Goal: Find contact information: Find contact information

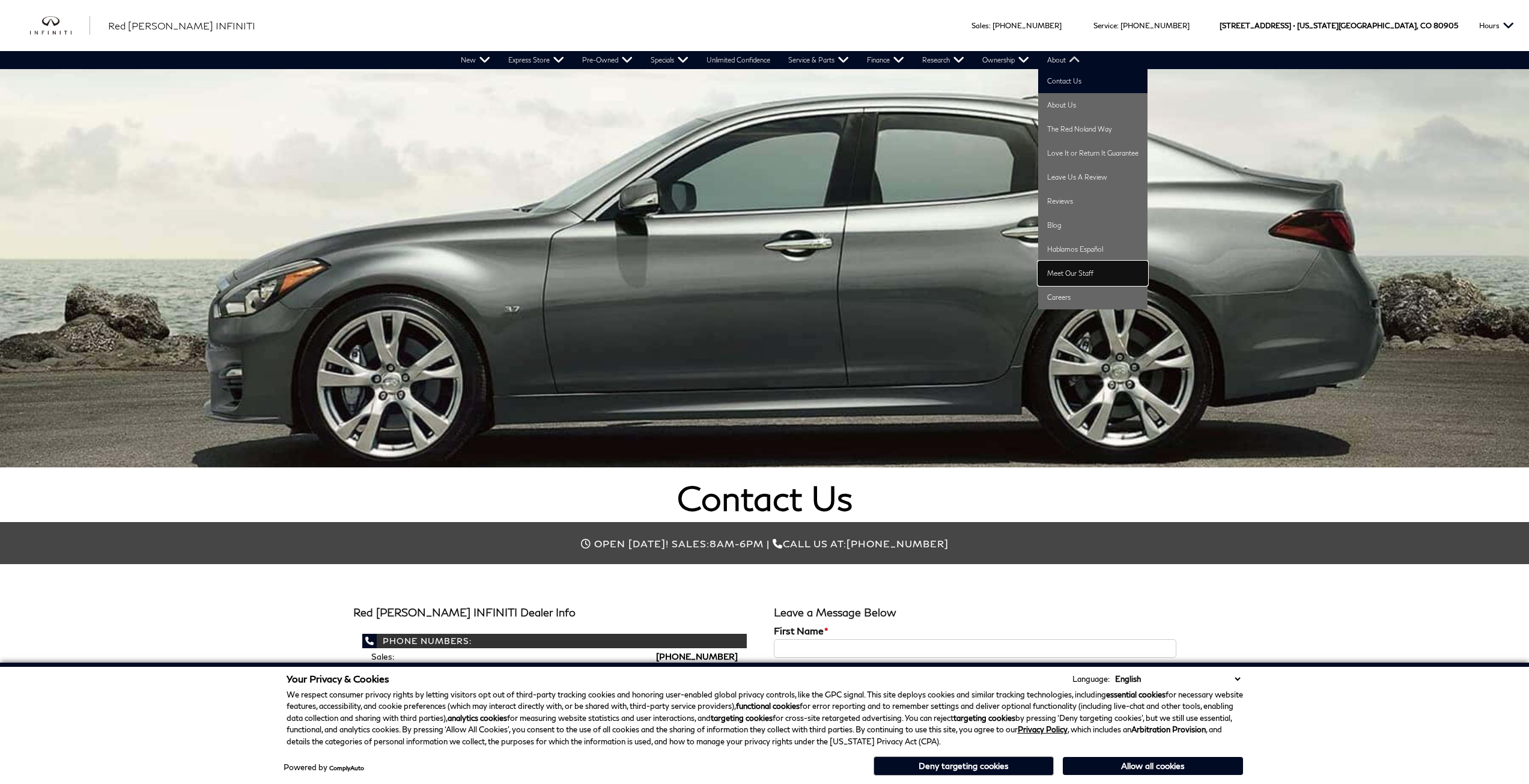
click at [1070, 274] on link "Meet Our Staff" at bounding box center [1093, 273] width 109 height 24
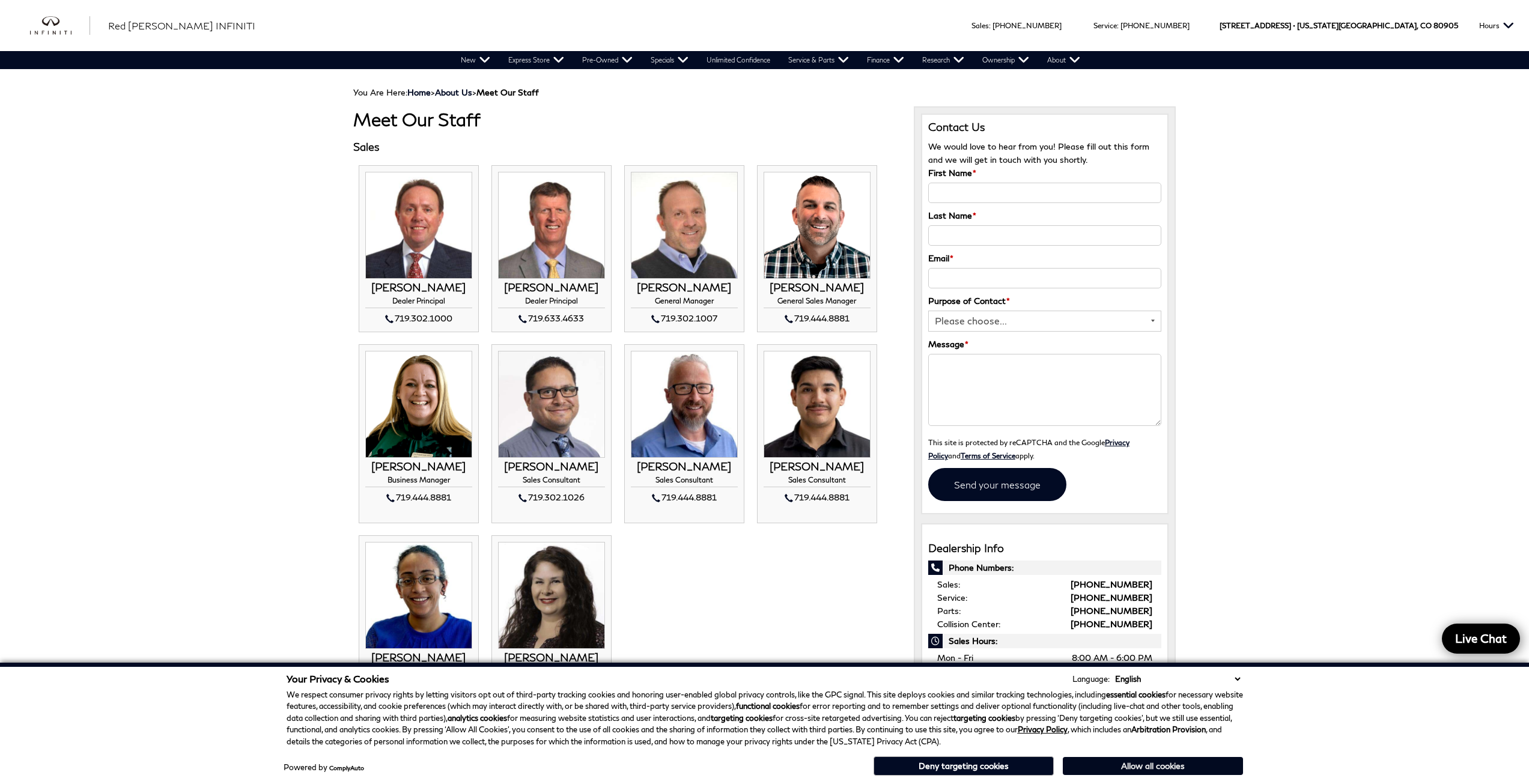
click at [1176, 763] on button "Allow all cookies" at bounding box center [1153, 766] width 181 height 18
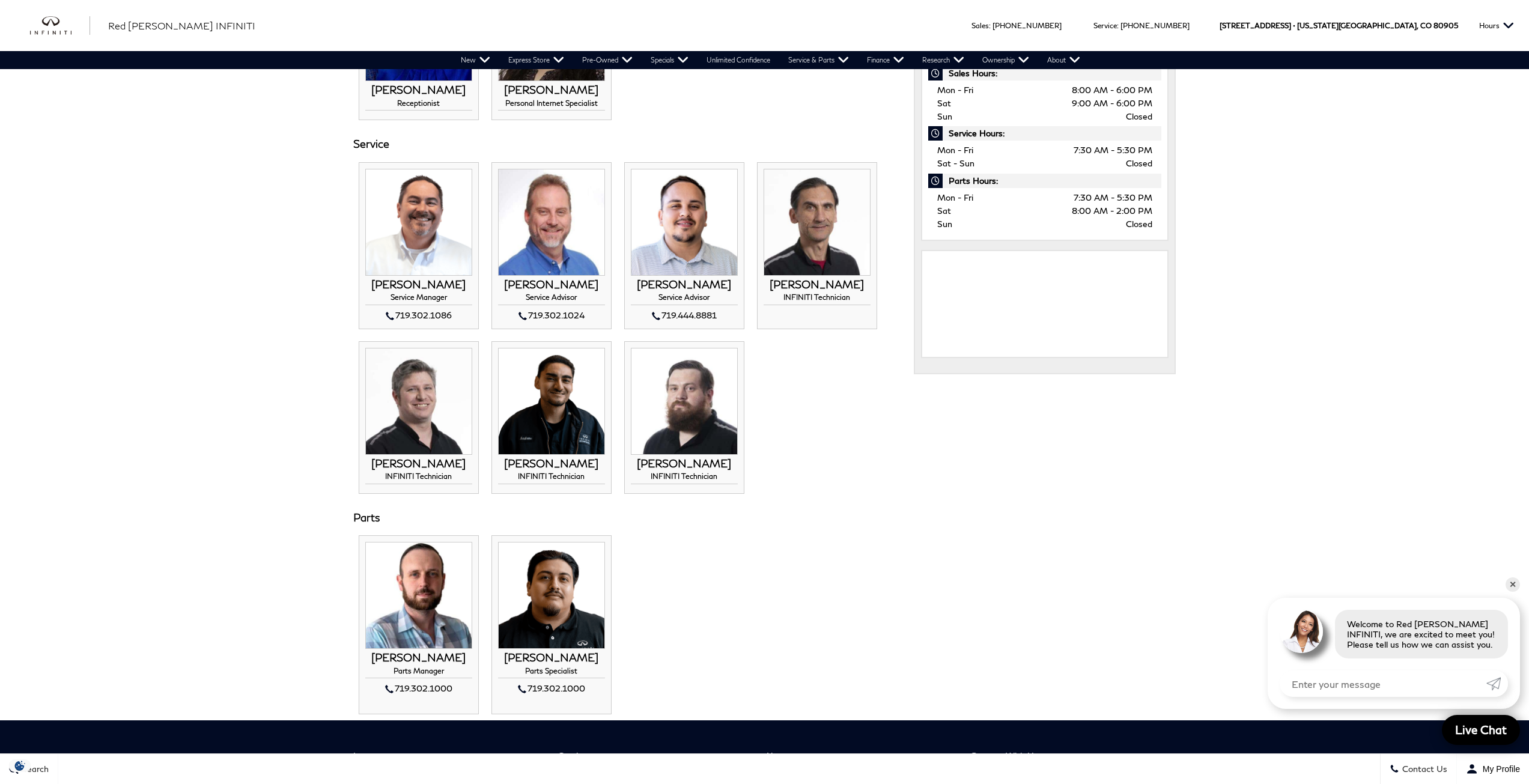
scroll to position [601, 0]
